Goal: Information Seeking & Learning: Learn about a topic

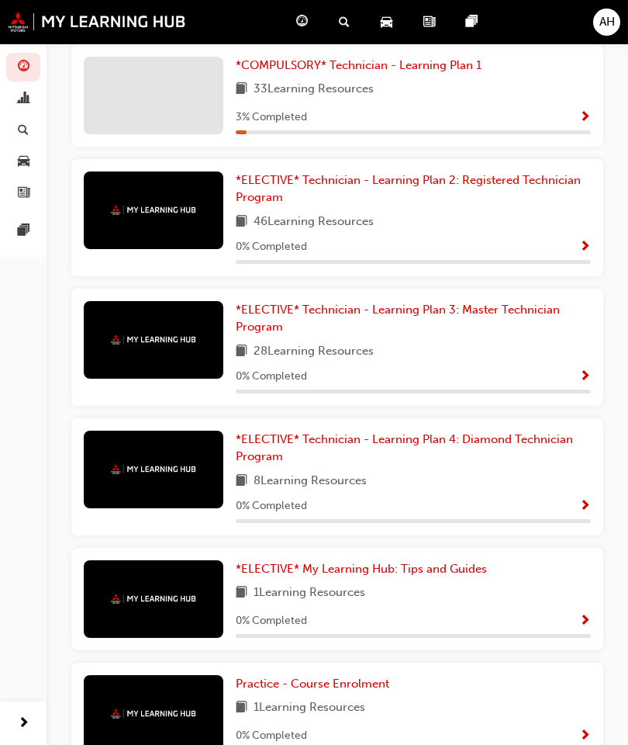
scroll to position [376, 0]
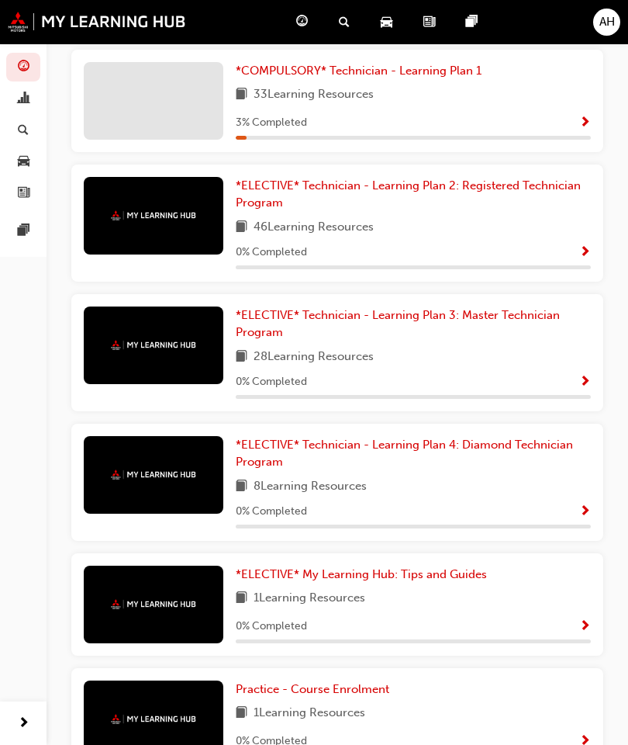
click at [417, 12] on div "News" at bounding box center [432, 22] width 43 height 32
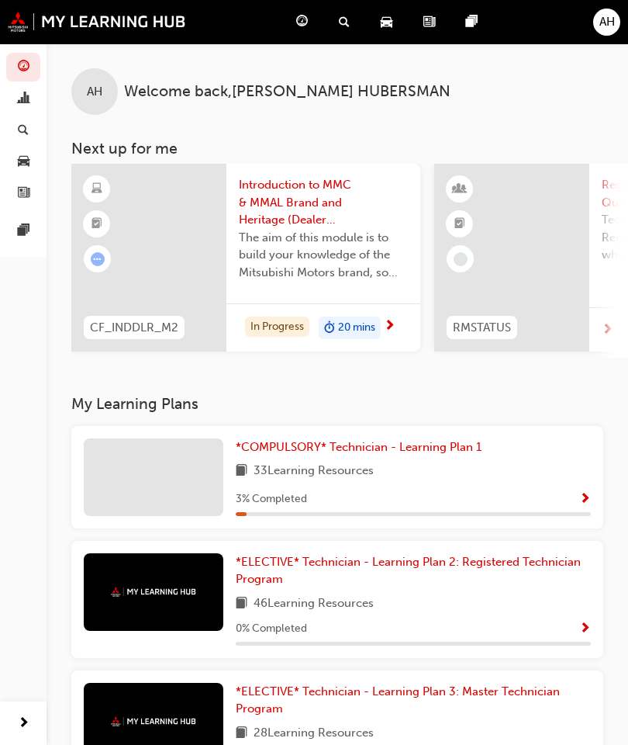
click at [310, 24] on div "Dashboard" at bounding box center [305, 22] width 43 height 32
click at [18, 12] on img at bounding box center [97, 22] width 178 height 20
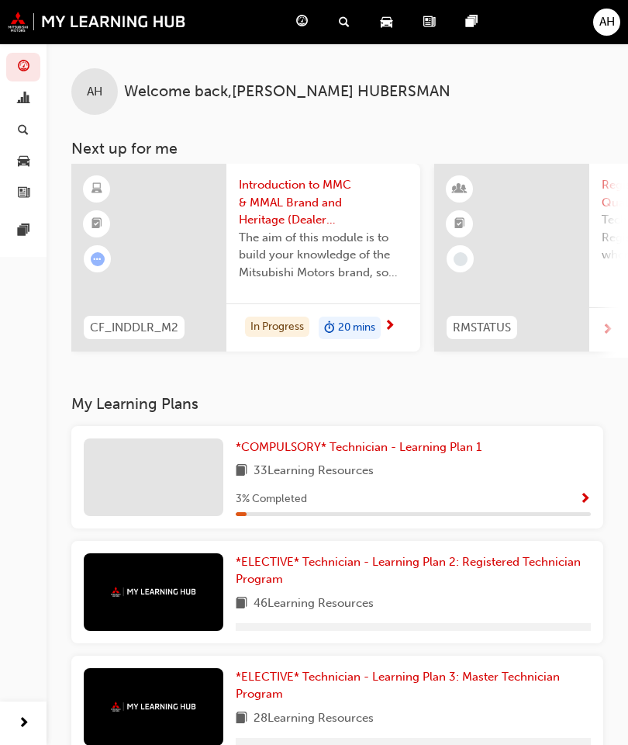
click at [607, 21] on span "AH" at bounding box center [608, 22] width 16 height 18
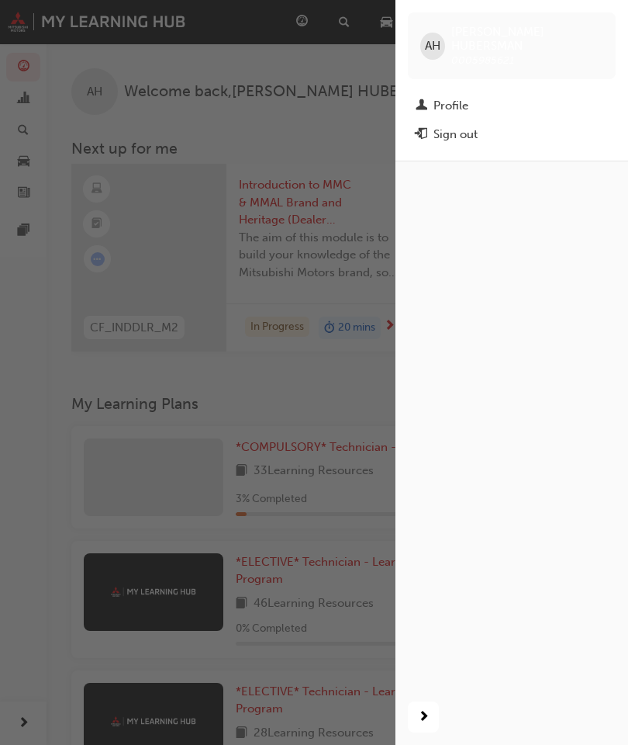
click at [458, 97] on div "Profile" at bounding box center [451, 106] width 35 height 18
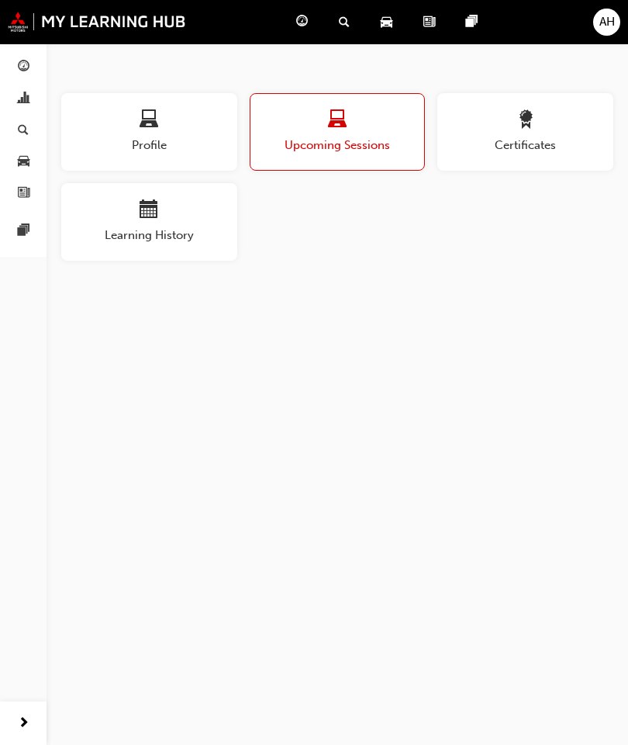
click at [535, 107] on button "Certificates" at bounding box center [526, 132] width 176 height 78
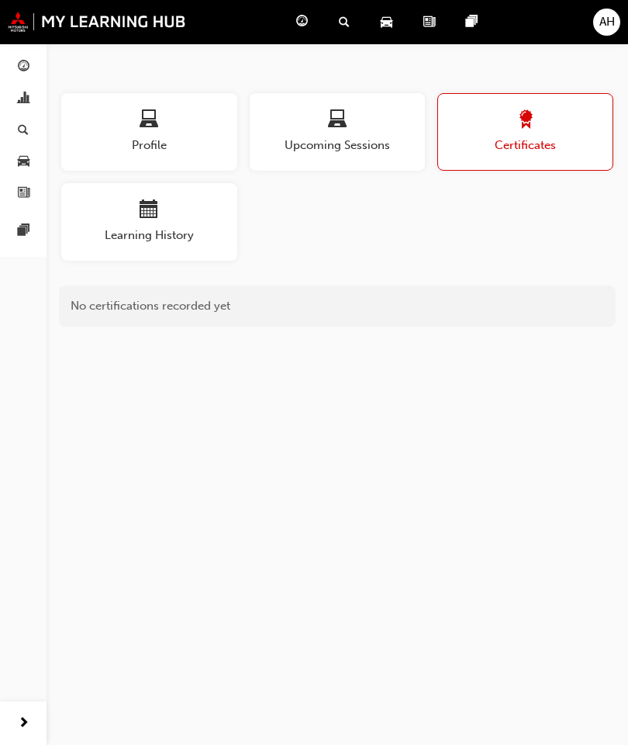
click at [107, 133] on div "Profile" at bounding box center [149, 132] width 176 height 44
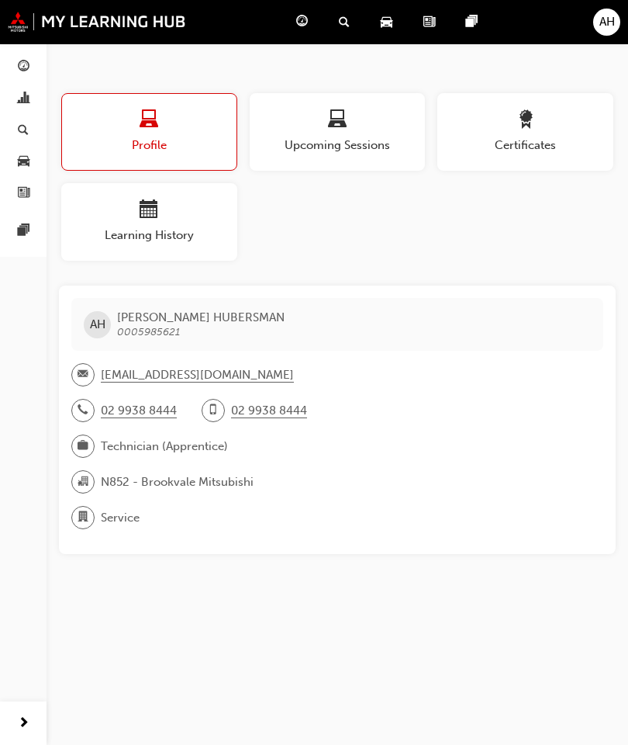
click at [616, 16] on div "AH" at bounding box center [606, 22] width 27 height 27
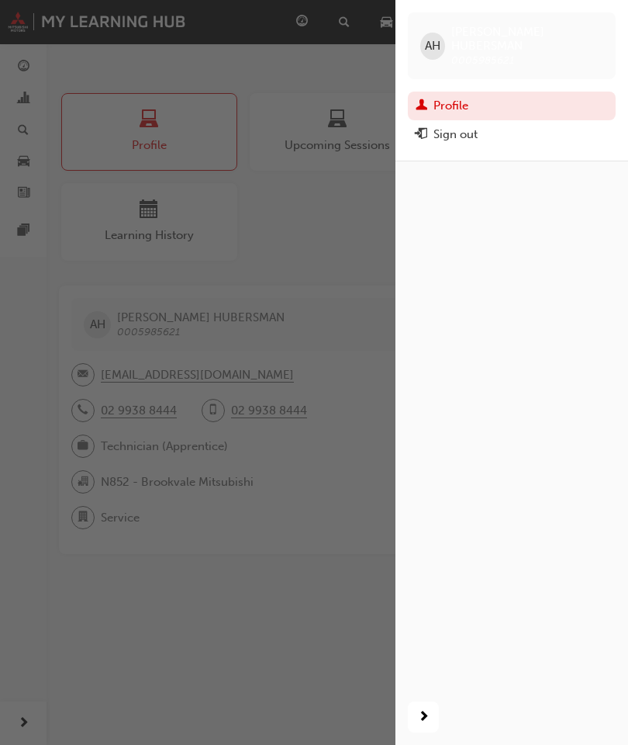
click at [438, 37] on span "AH" at bounding box center [433, 46] width 16 height 18
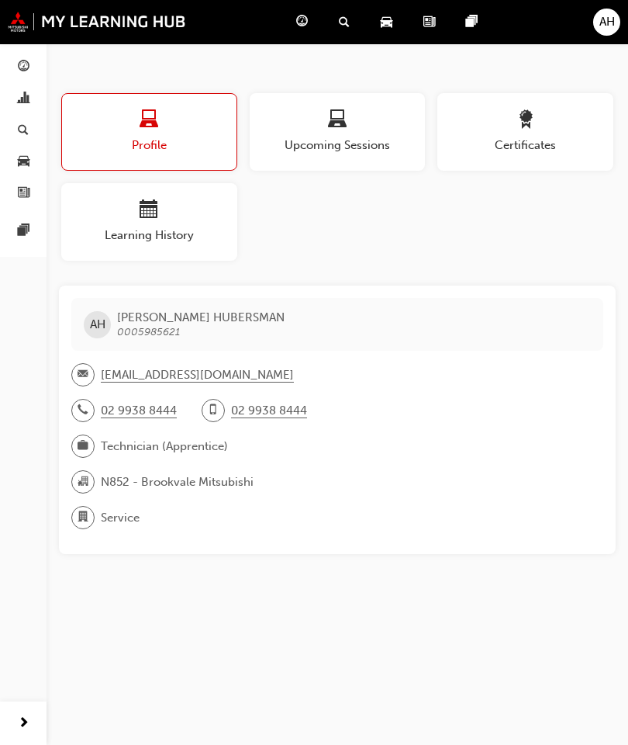
click at [66, 26] on img at bounding box center [97, 22] width 178 height 20
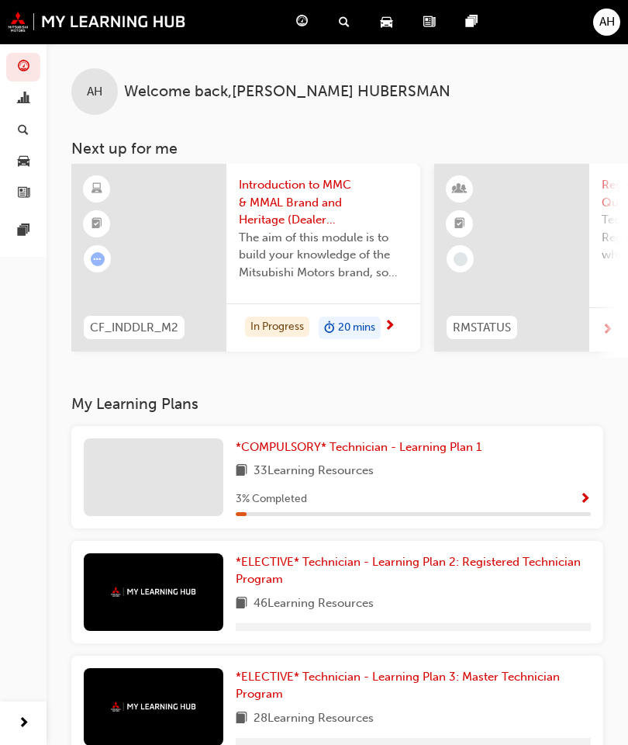
click at [22, 14] on img at bounding box center [97, 22] width 178 height 20
click at [481, 31] on div "Pages" at bounding box center [475, 22] width 43 height 32
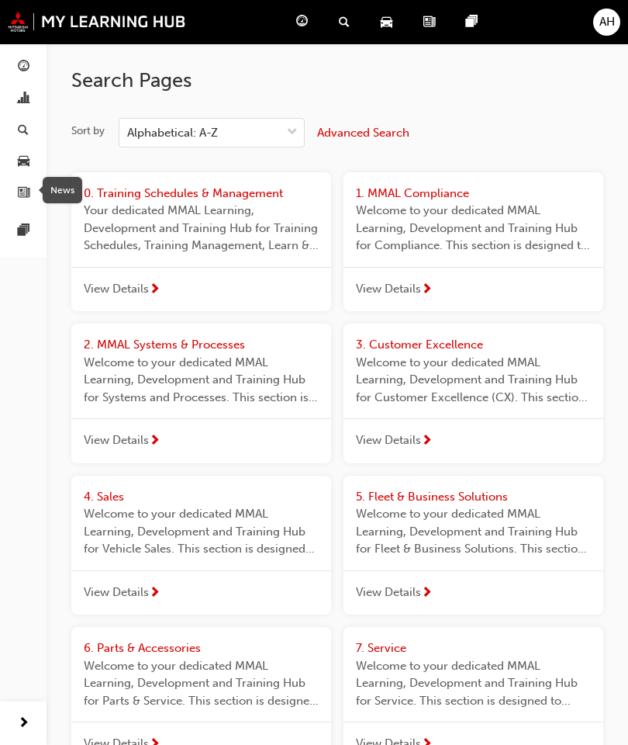
click at [16, 183] on div "button" at bounding box center [23, 192] width 19 height 19
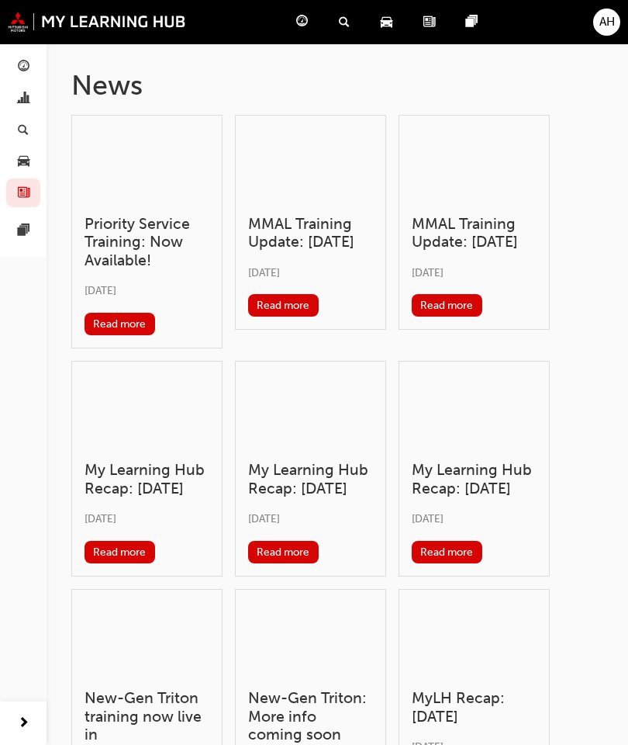
click at [337, 22] on div "Search Learning" at bounding box center [348, 22] width 42 height 32
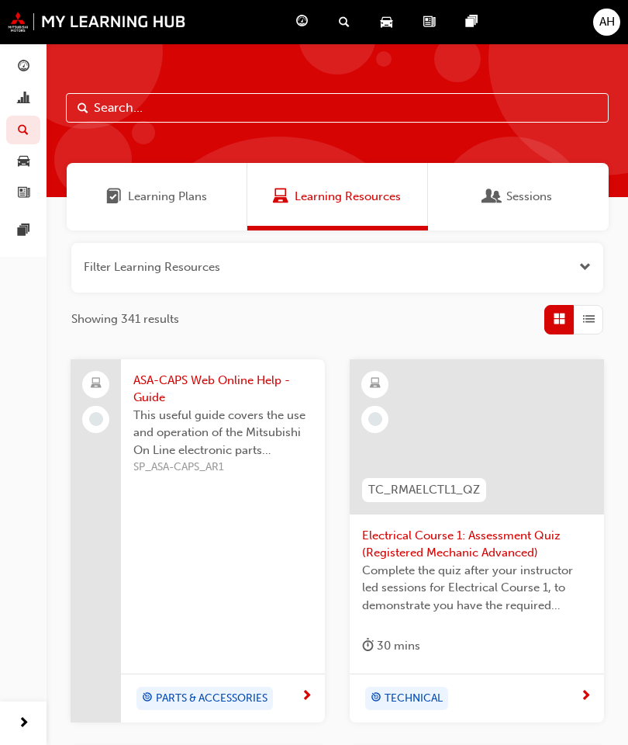
click at [458, 112] on input "text" at bounding box center [337, 107] width 543 height 29
type input "E"
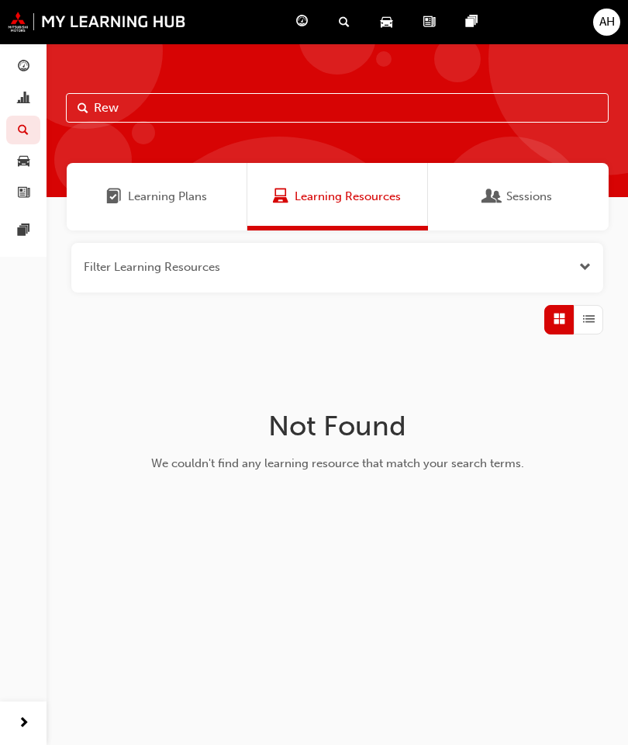
type input "Re"
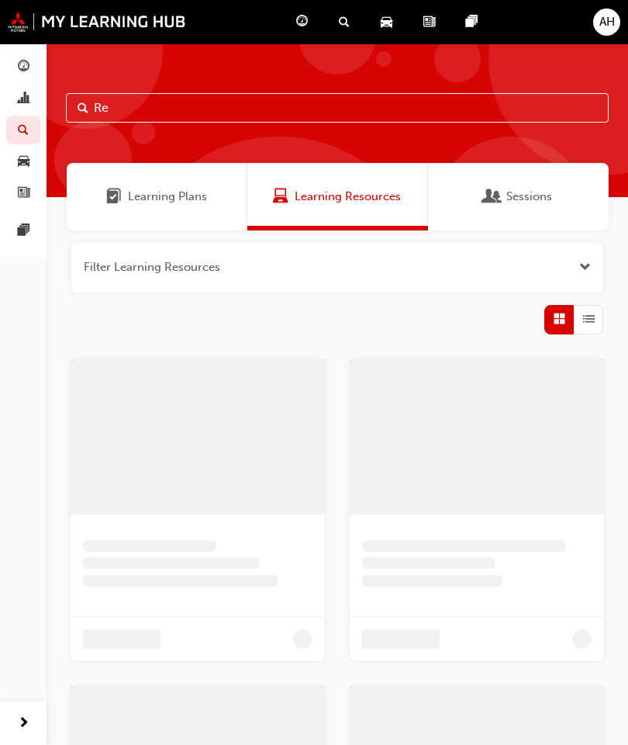
click at [403, 17] on div "Product Hub" at bounding box center [389, 22] width 43 height 32
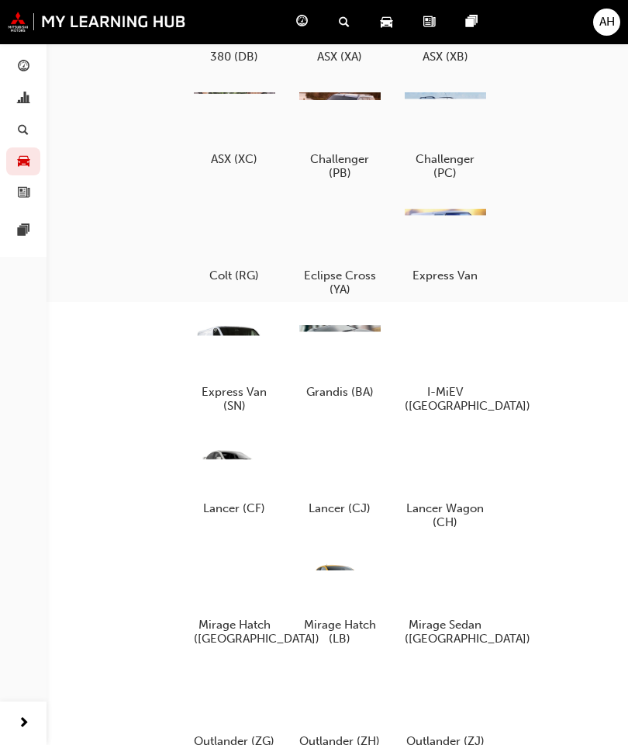
scroll to position [528, 0]
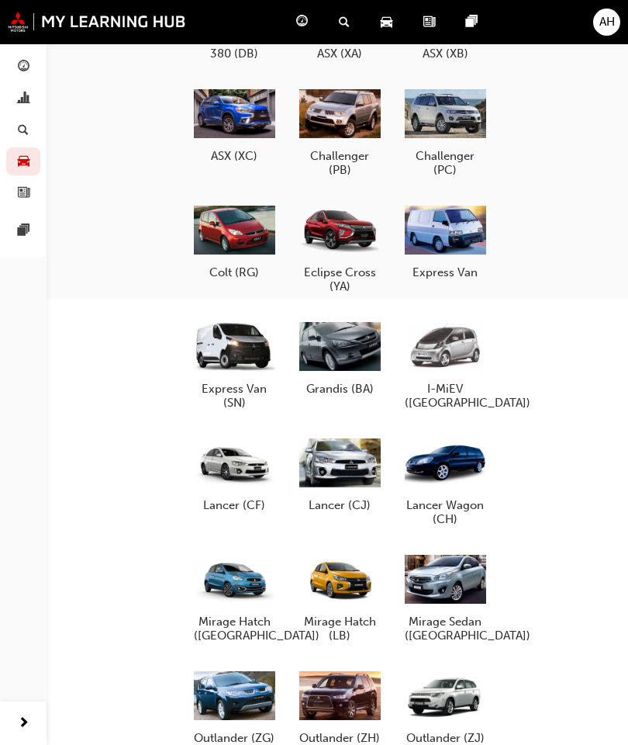
click at [443, 233] on div at bounding box center [445, 230] width 81 height 58
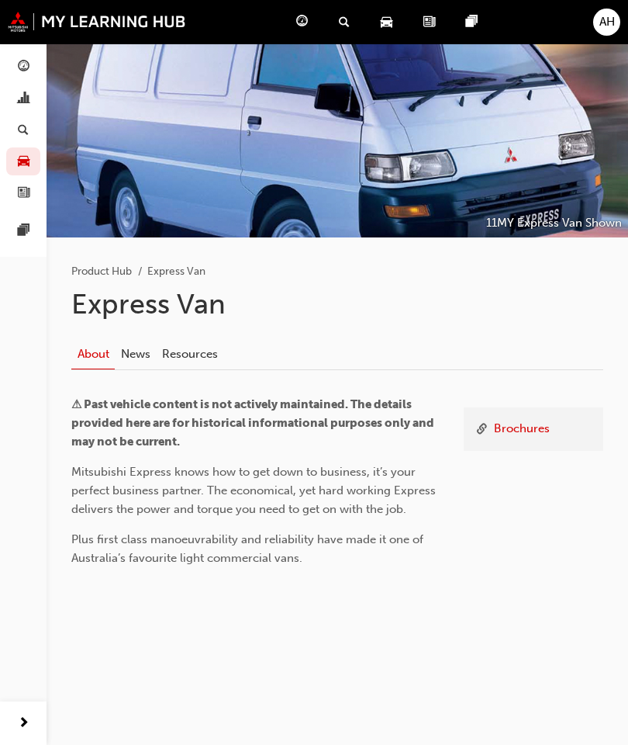
click at [528, 108] on div at bounding box center [338, 140] width 582 height 194
click at [144, 358] on link "News" at bounding box center [135, 353] width 41 height 29
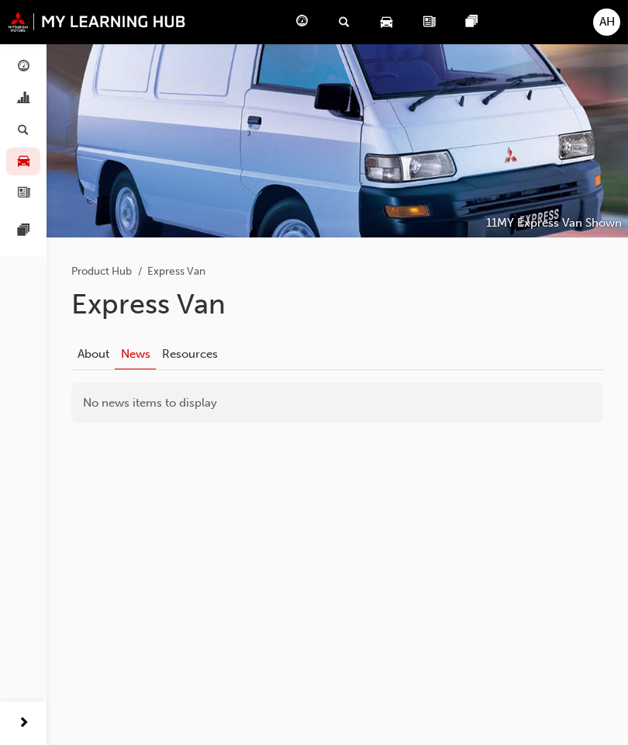
click at [216, 352] on link "Resources" at bounding box center [189, 353] width 67 height 29
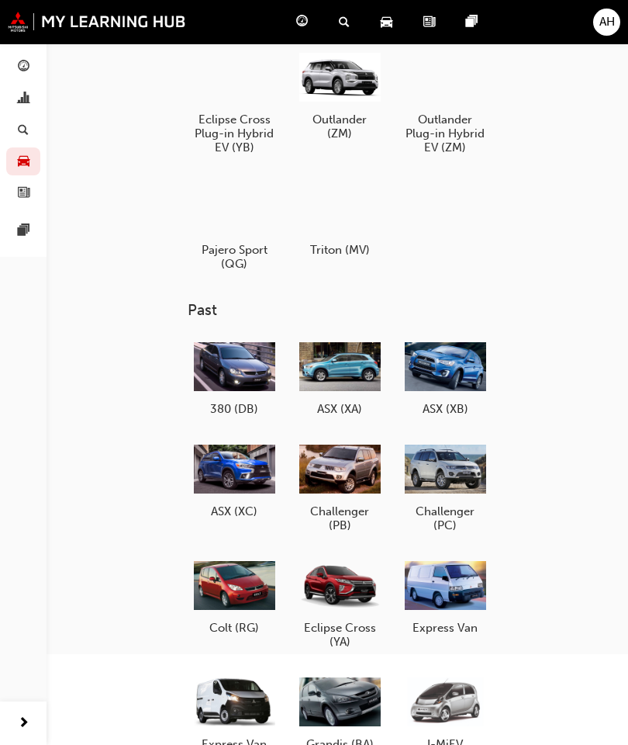
scroll to position [172, 0]
click at [370, 208] on div at bounding box center [339, 208] width 81 height 58
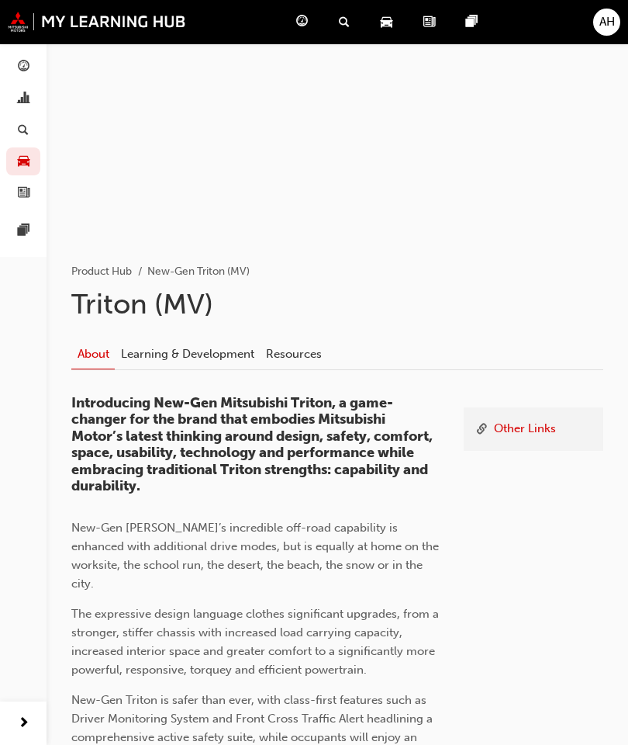
scroll to position [54, 0]
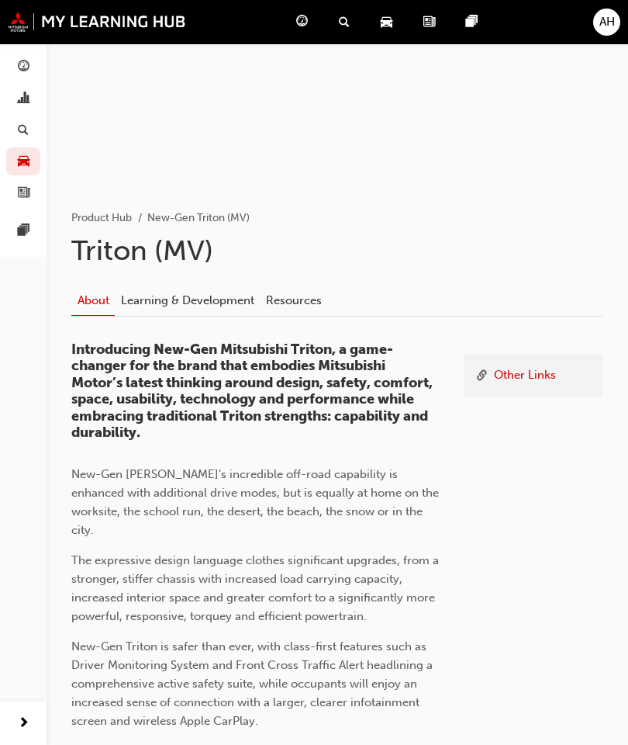
click at [235, 296] on link "Learning & Development" at bounding box center [187, 299] width 145 height 29
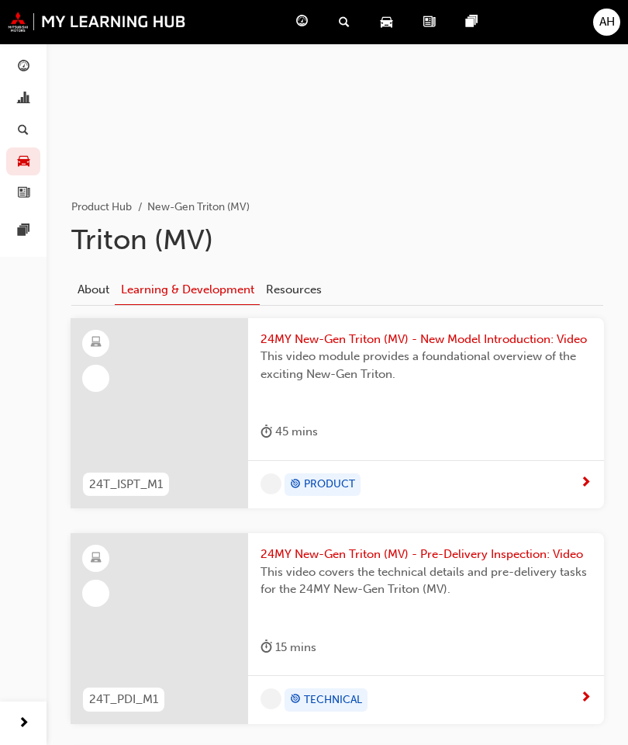
scroll to position [98, 0]
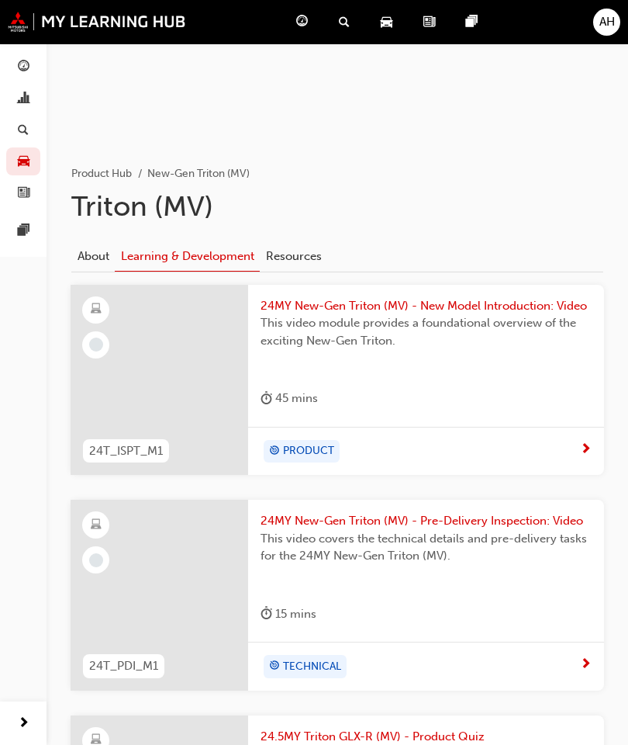
click at [299, 257] on link "Resources" at bounding box center [293, 255] width 67 height 29
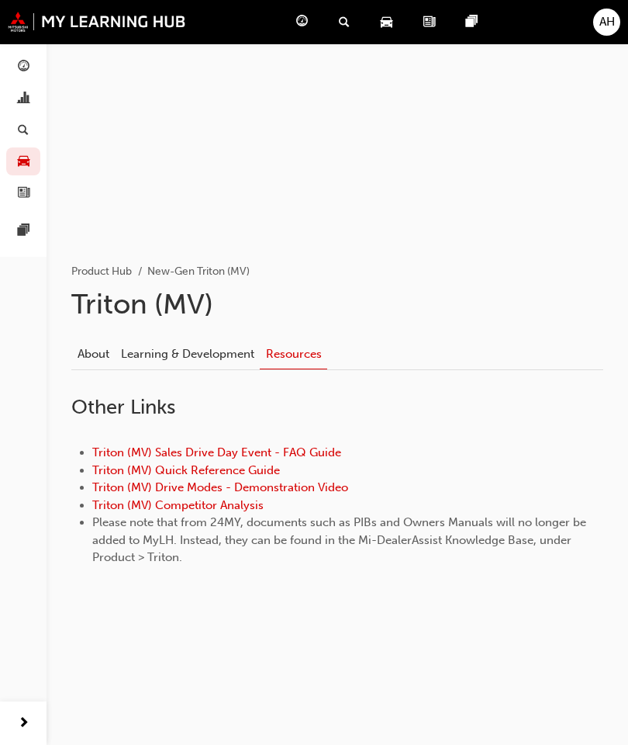
click at [398, 19] on div "Product Hub" at bounding box center [389, 22] width 43 height 32
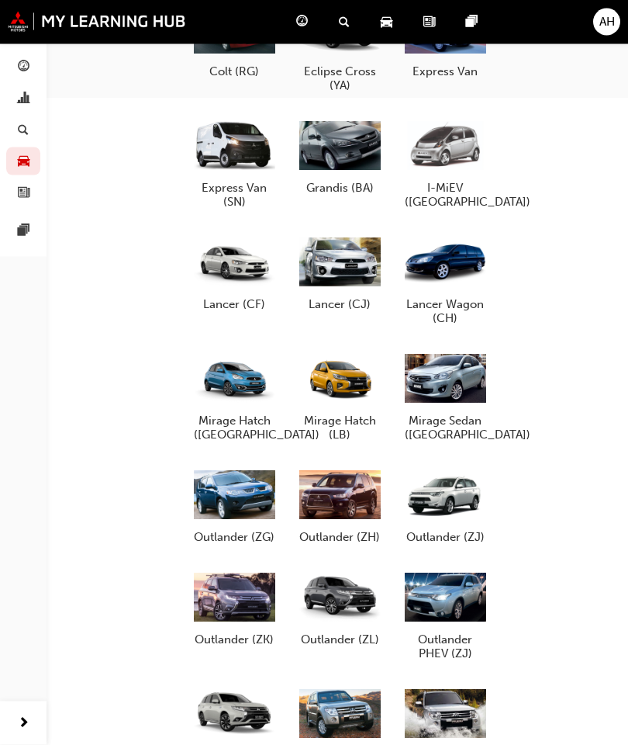
scroll to position [729, 0]
click at [237, 286] on div at bounding box center [234, 262] width 81 height 58
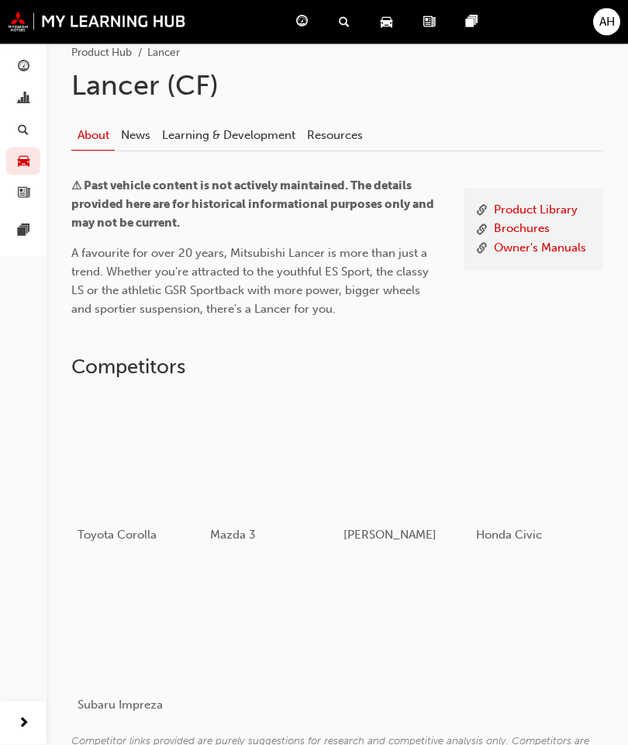
scroll to position [219, 0]
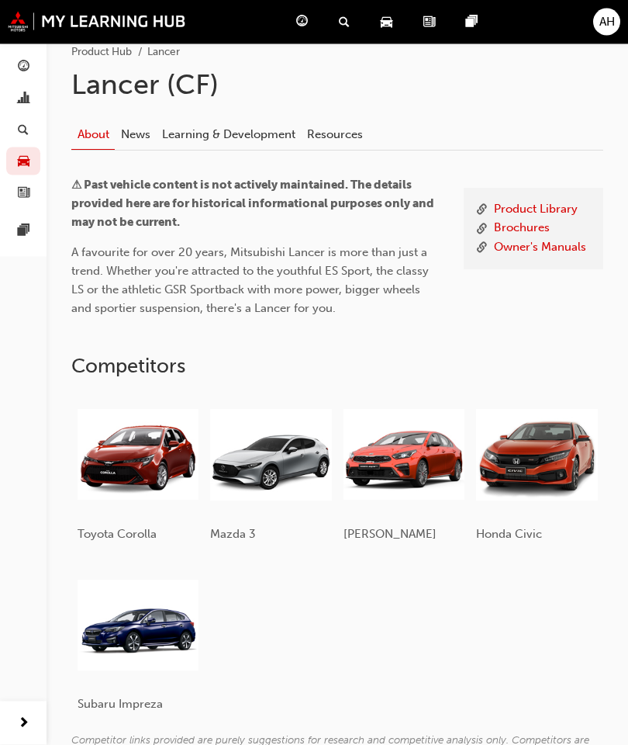
click at [137, 127] on link "News" at bounding box center [135, 134] width 41 height 29
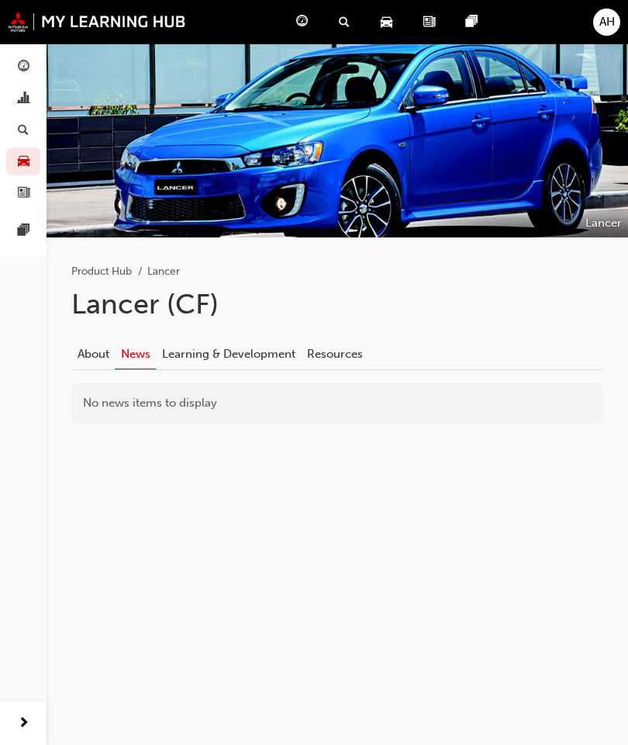
click at [391, 29] on span "car-icon" at bounding box center [387, 21] width 12 height 19
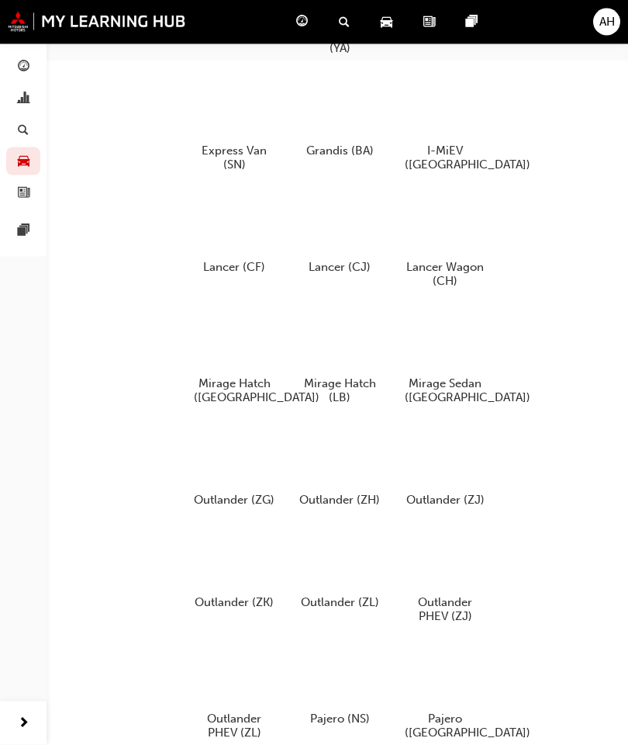
scroll to position [766, 0]
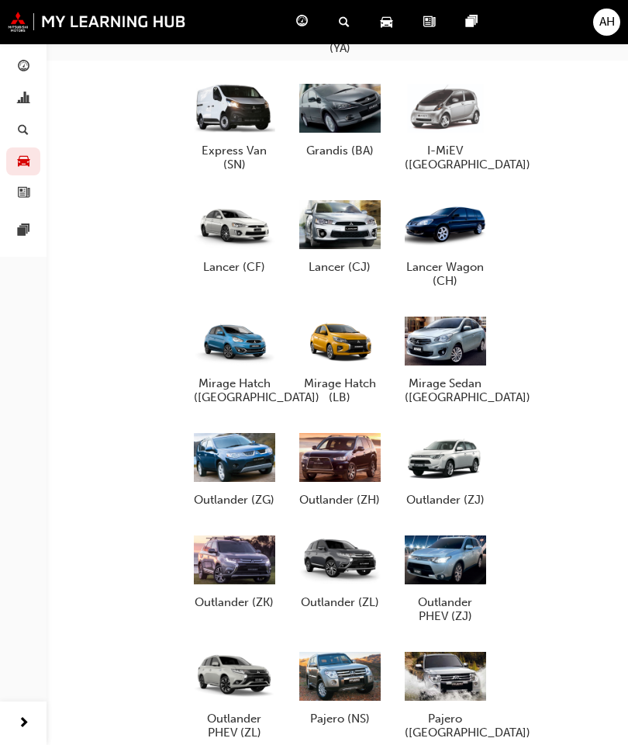
click at [365, 190] on div "Lancer (CJ)" at bounding box center [339, 235] width 93 height 90
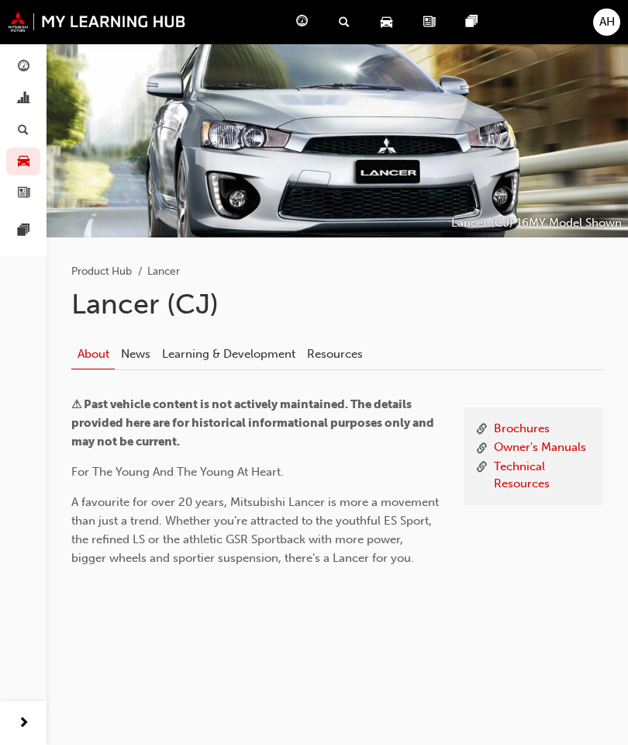
click at [150, 356] on link "News" at bounding box center [135, 353] width 41 height 29
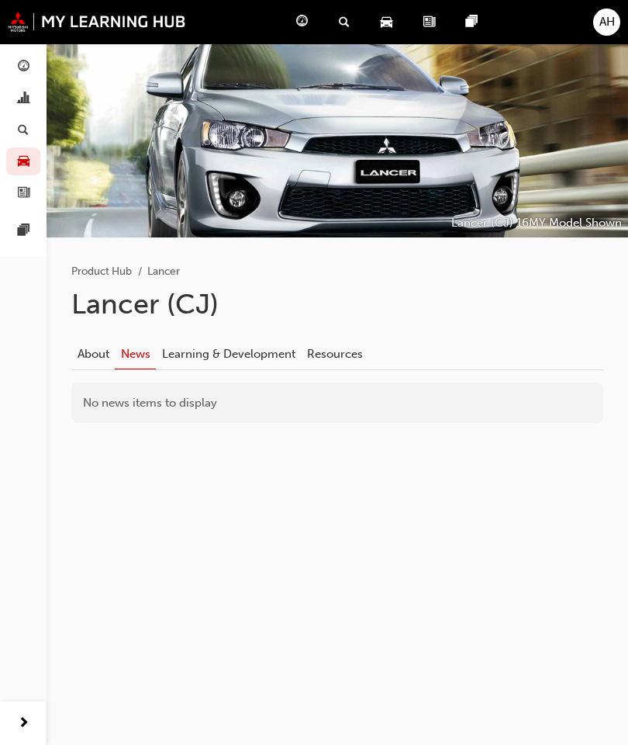
click at [194, 353] on link "Learning & Development" at bounding box center [228, 353] width 145 height 29
click at [323, 348] on link "Resources" at bounding box center [334, 353] width 67 height 29
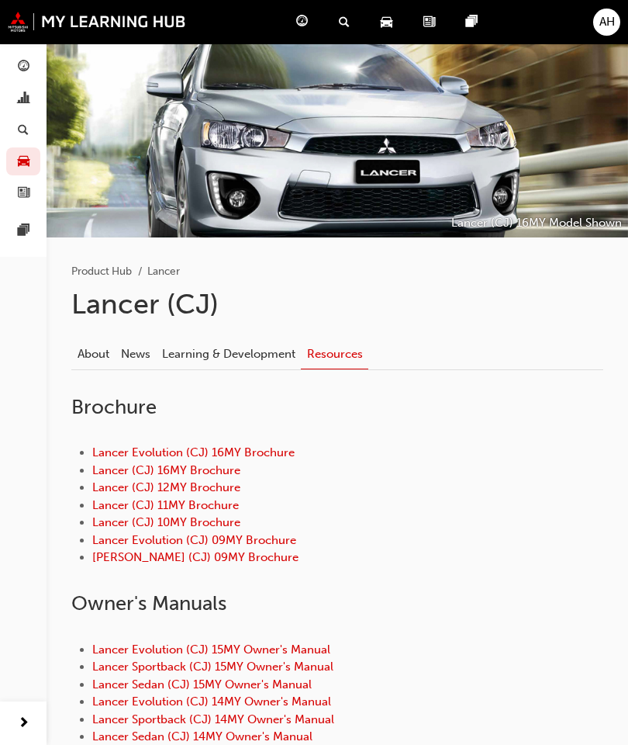
click at [466, 127] on div at bounding box center [338, 140] width 582 height 194
